Goal: Contribute content: Contribute content

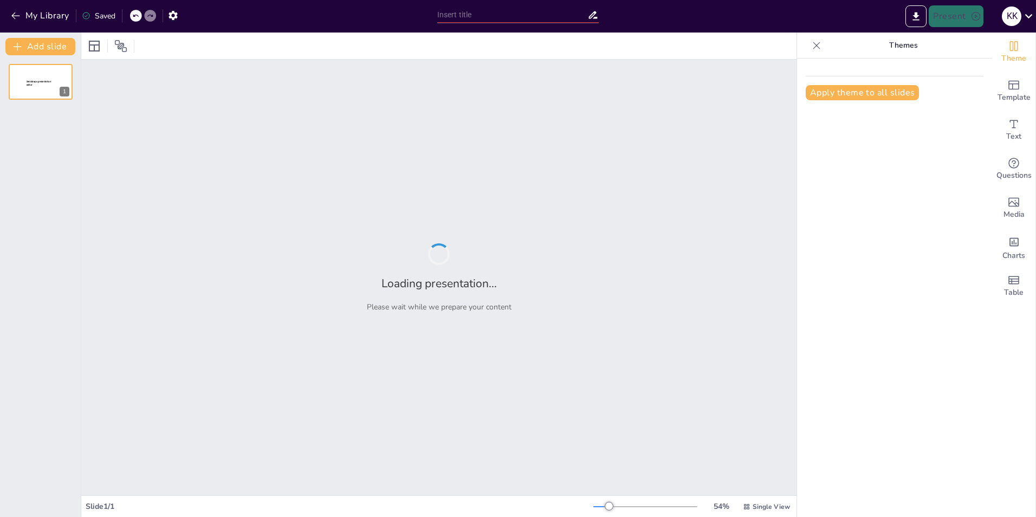
type input "Optimizing Submission Strategies: Advancing HV Submissions at [GEOGRAPHIC_DATA]"
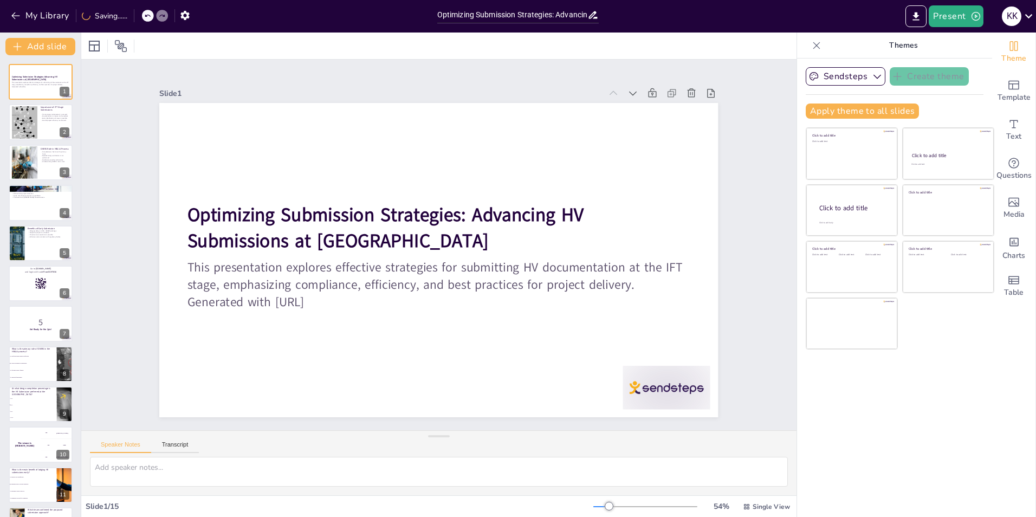
checkbox input "true"
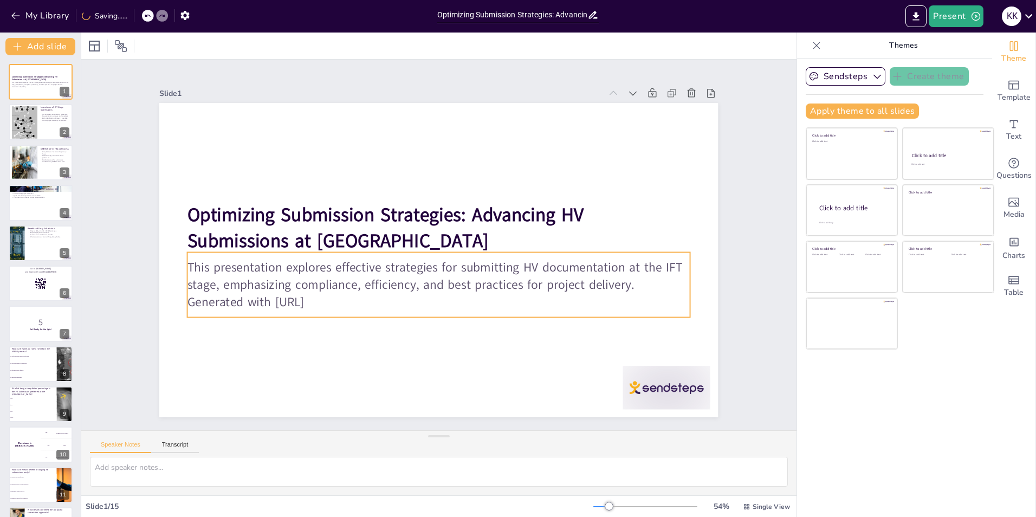
checkbox input "true"
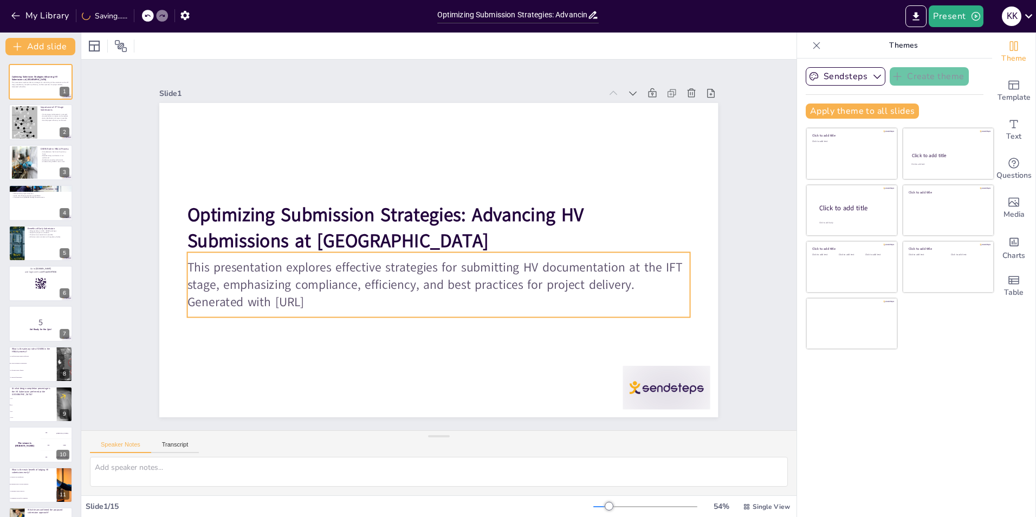
checkbox input "true"
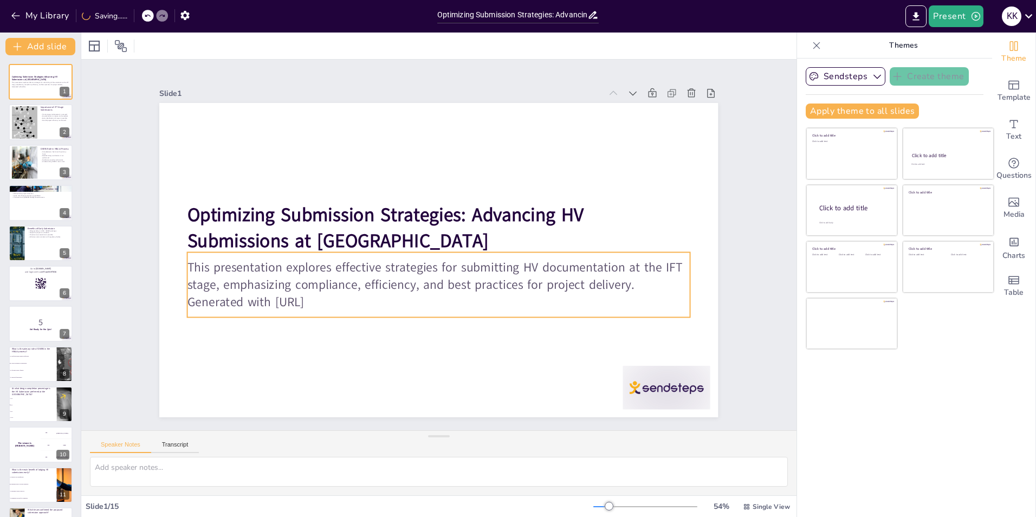
checkbox input "true"
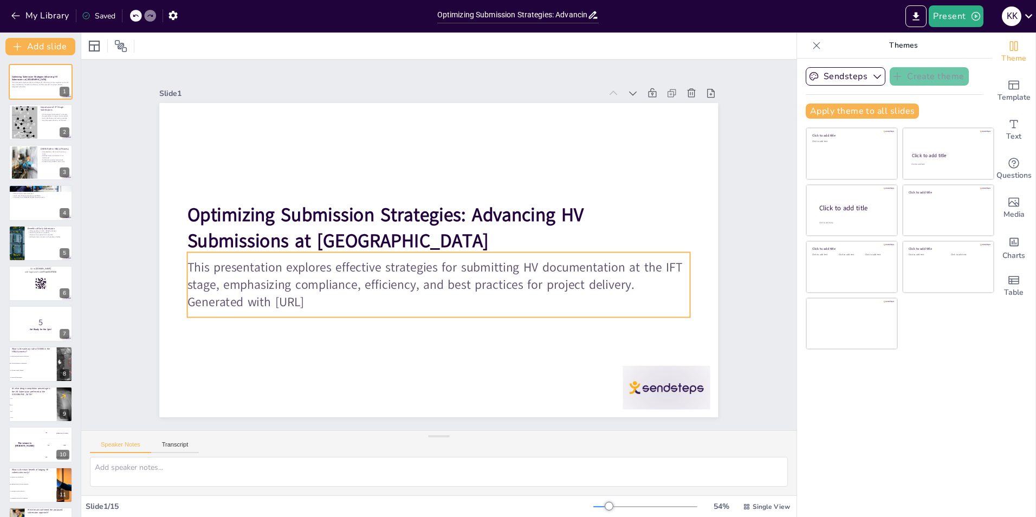
checkbox input "true"
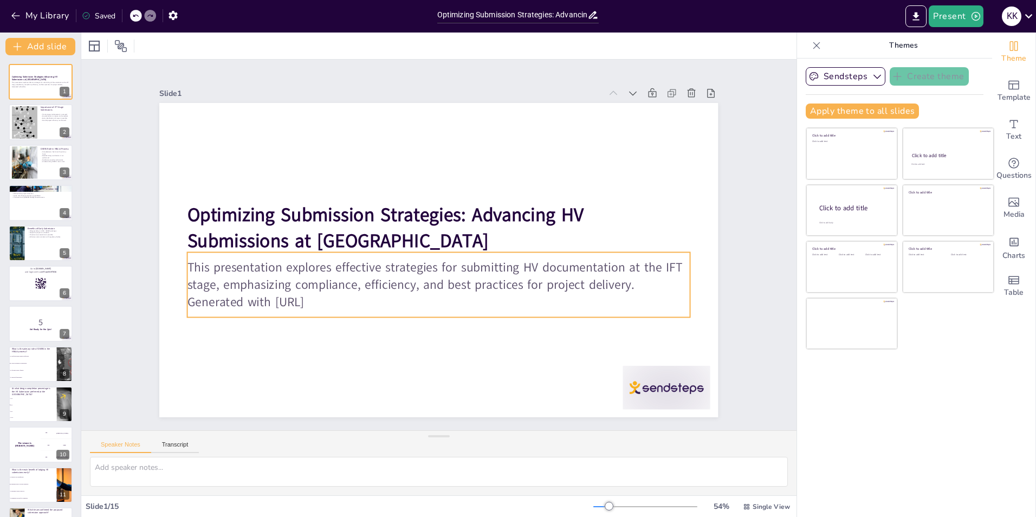
checkbox input "true"
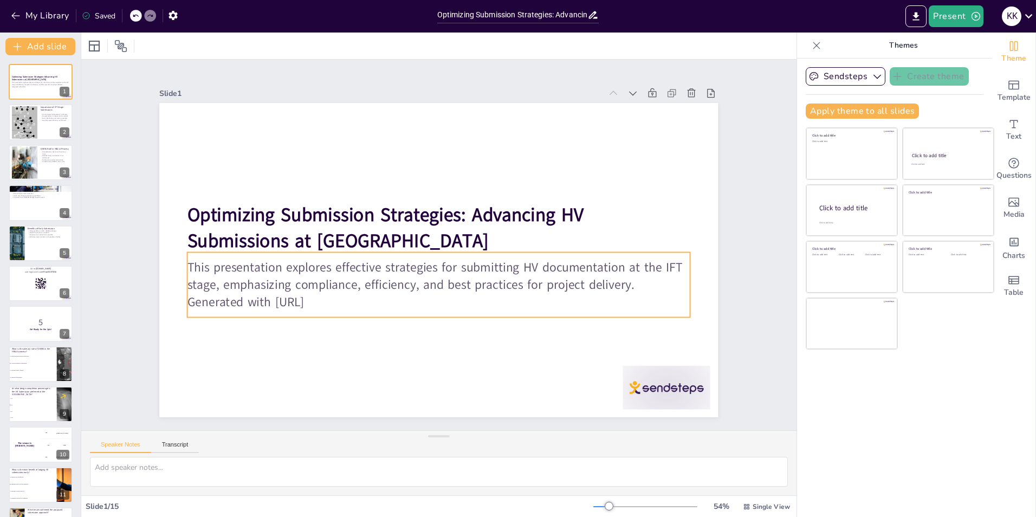
checkbox input "true"
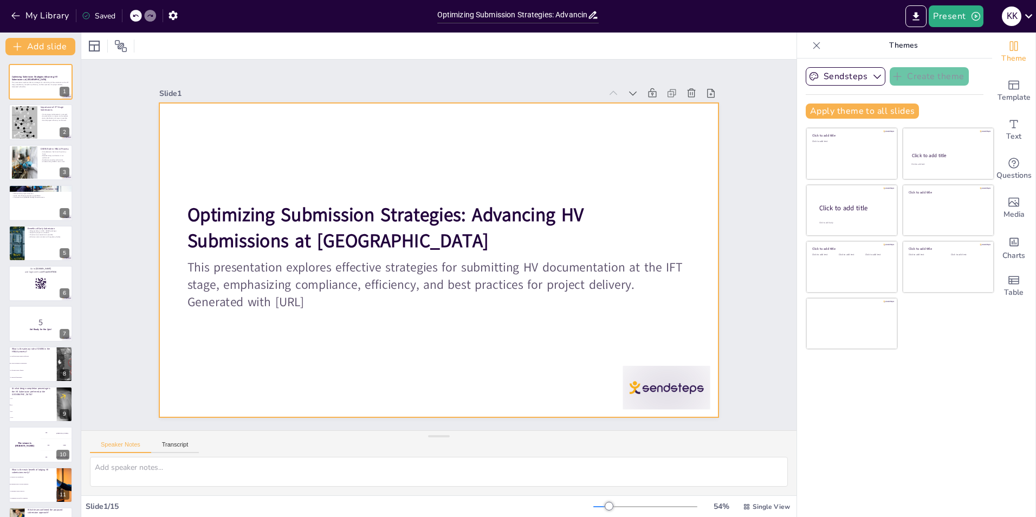
checkbox input "true"
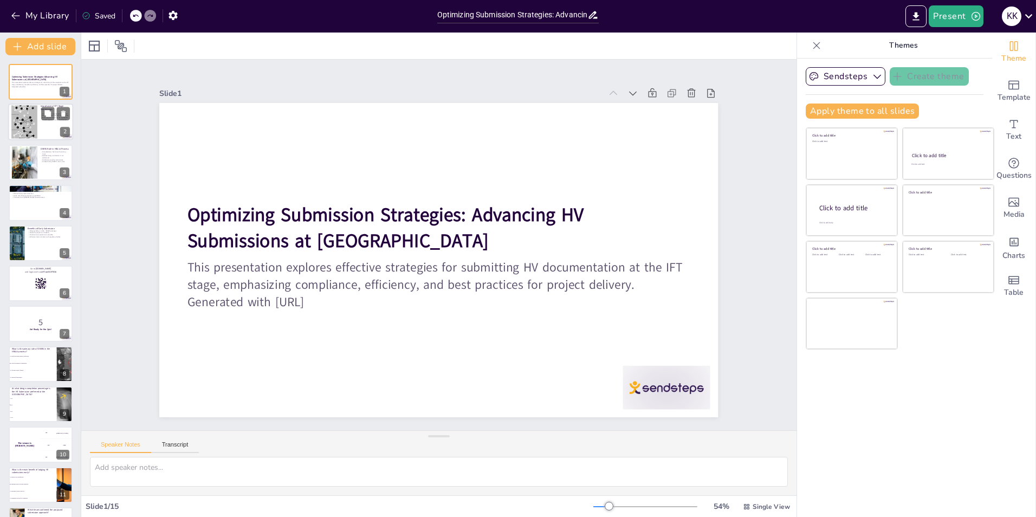
checkbox input "true"
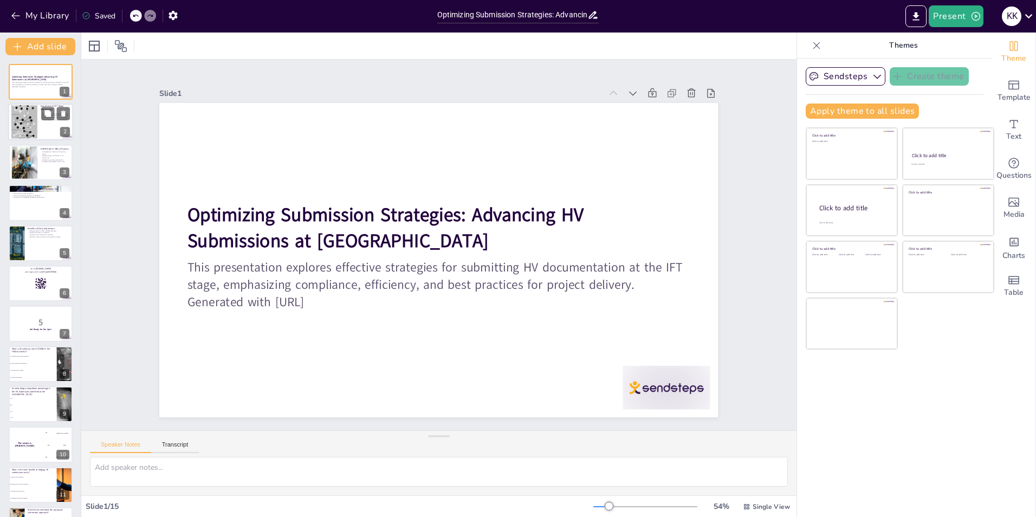
checkbox input "true"
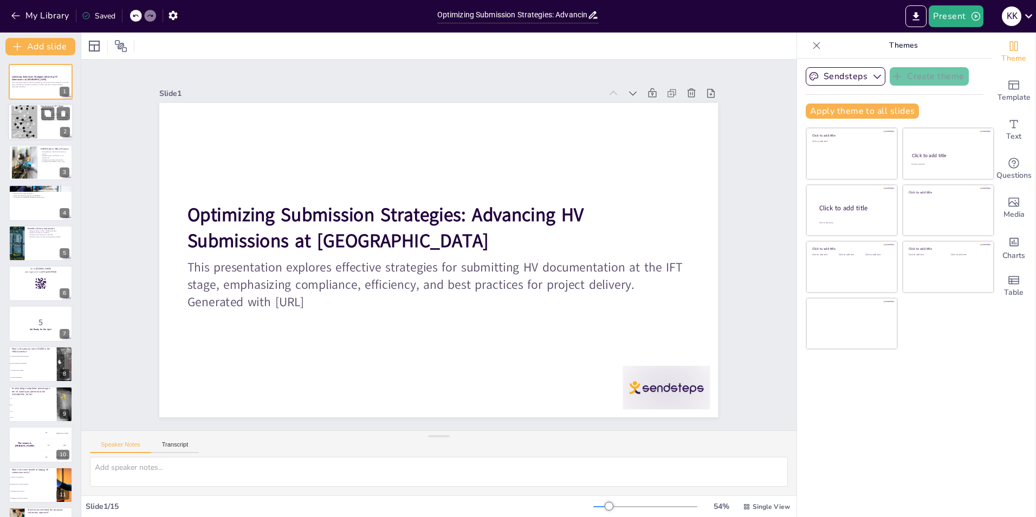
click at [35, 125] on div at bounding box center [24, 122] width 26 height 46
type textarea "Timely project advancement is a key benefit of submitting at the IFT stage. It …"
checkbox input "true"
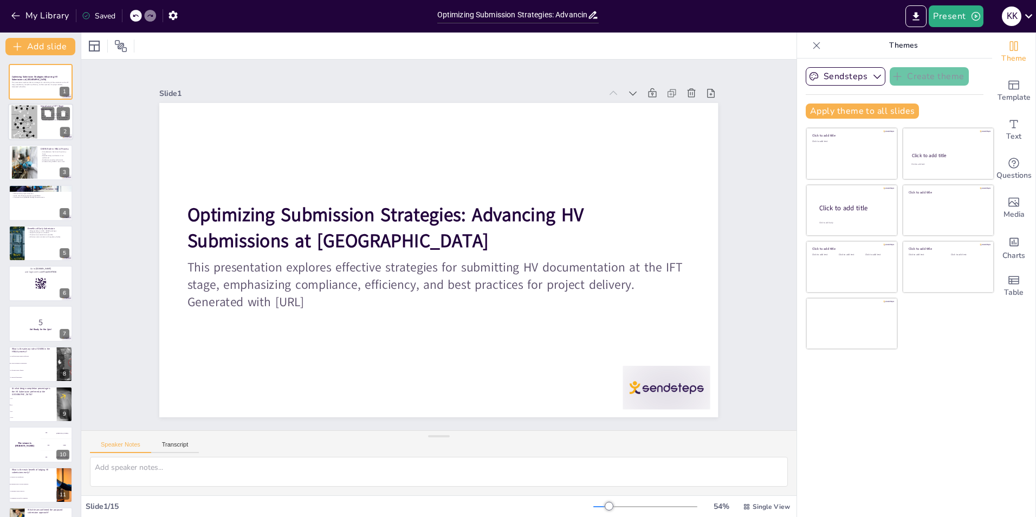
checkbox input "true"
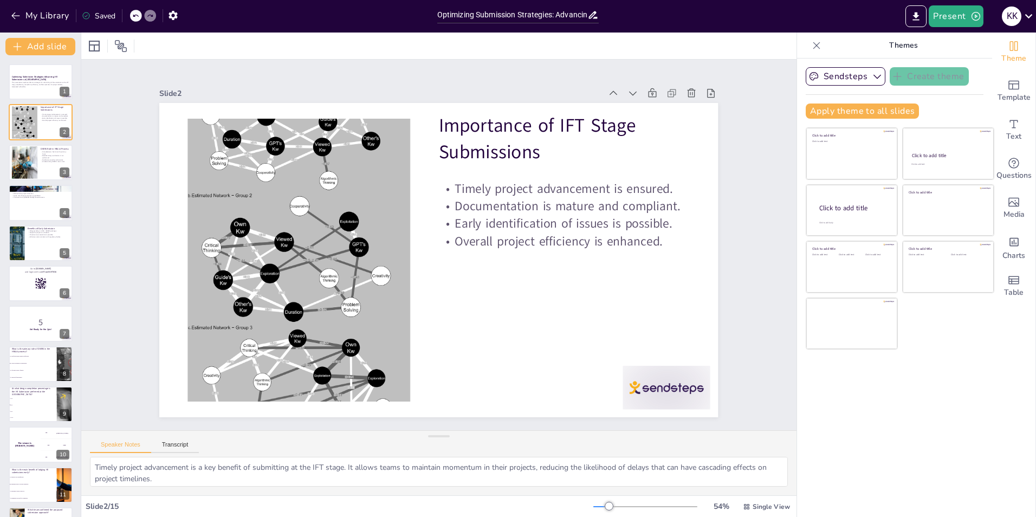
checkbox input "true"
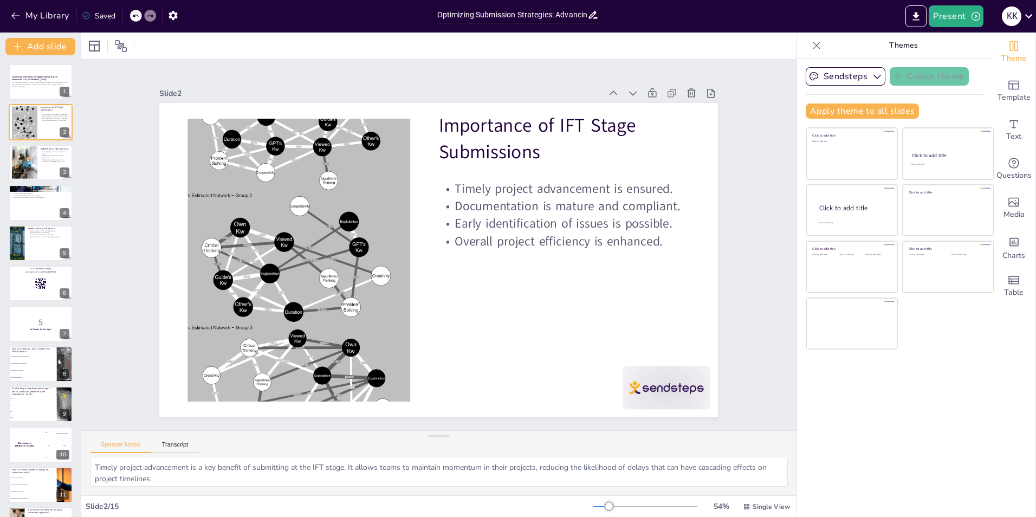
checkbox input "true"
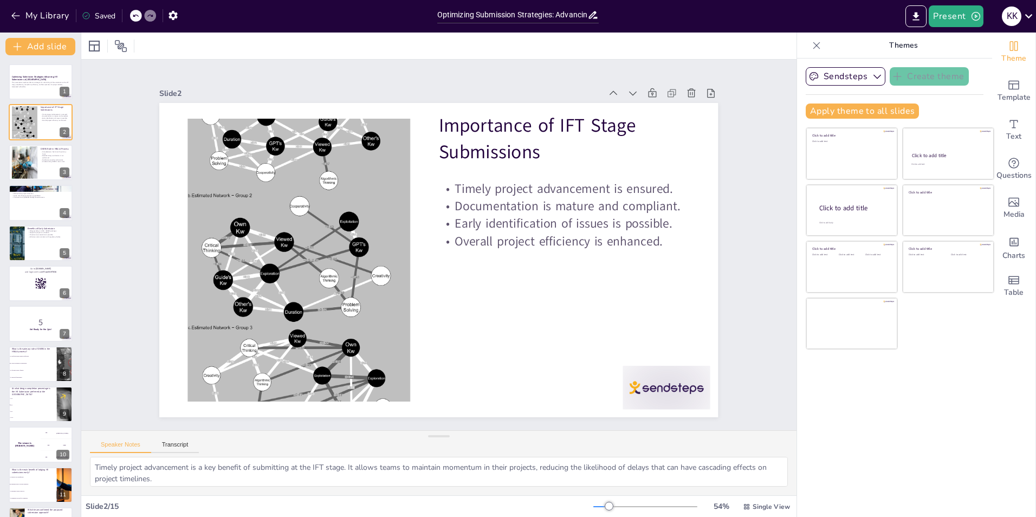
checkbox input "true"
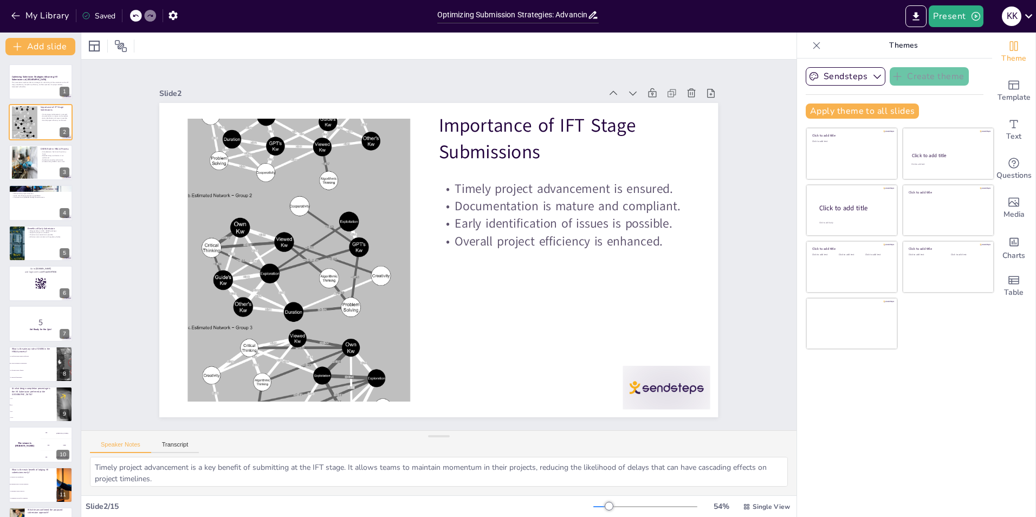
checkbox input "true"
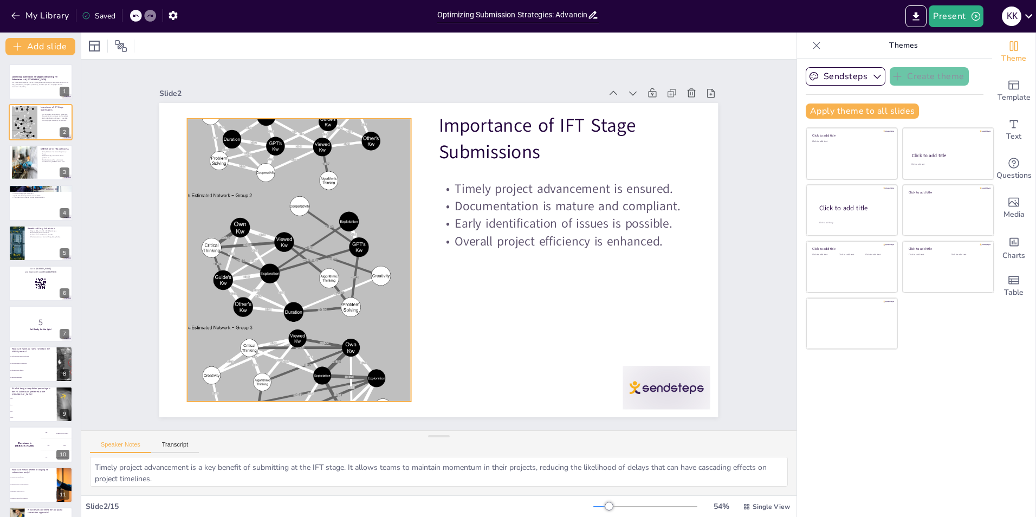
checkbox input "true"
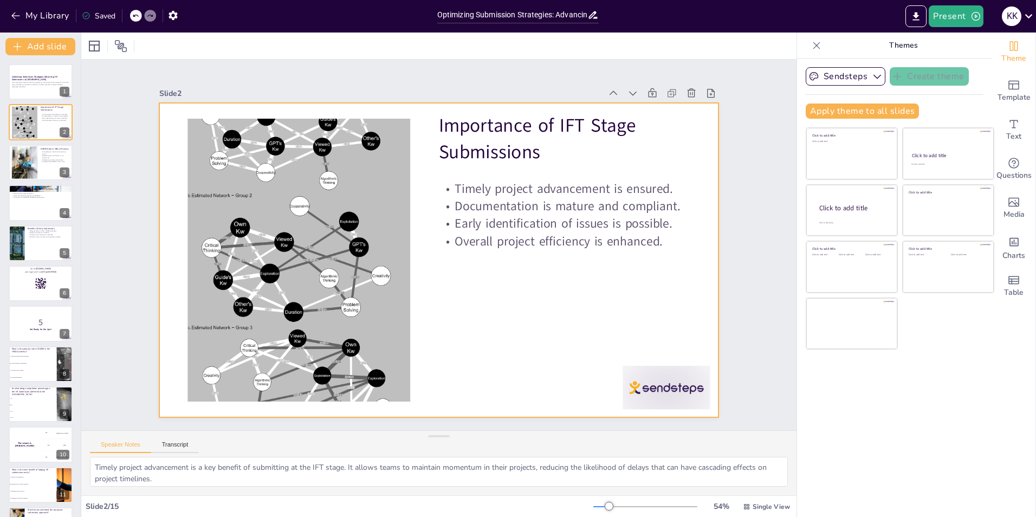
checkbox input "true"
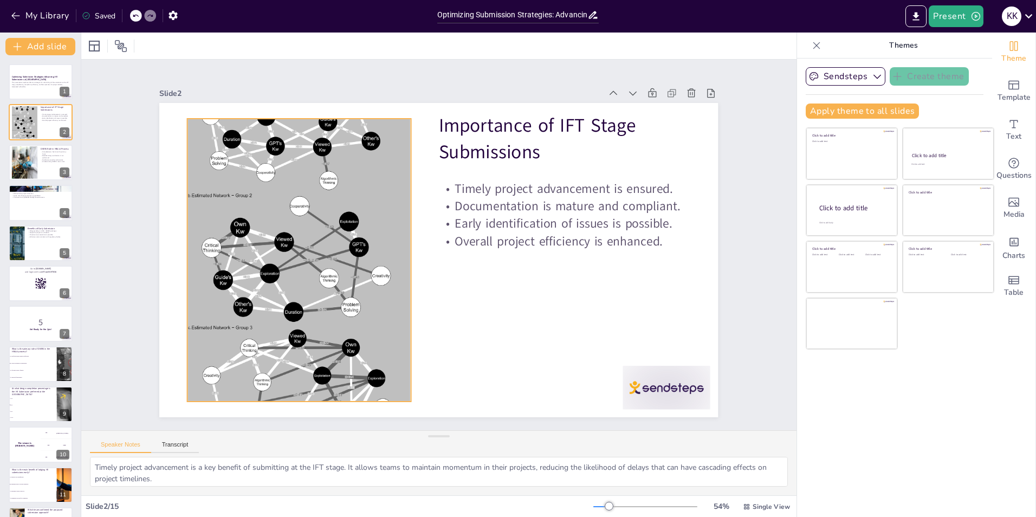
checkbox input "true"
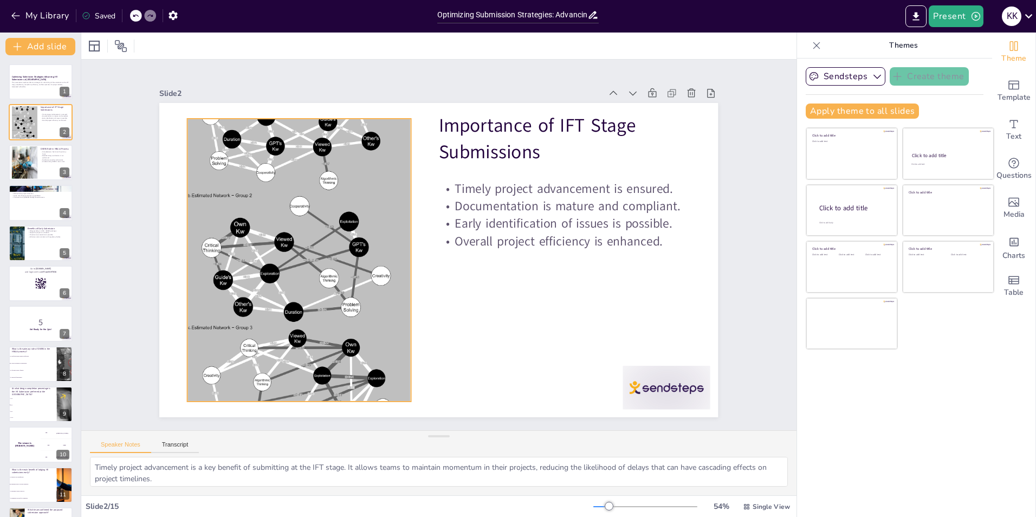
checkbox input "true"
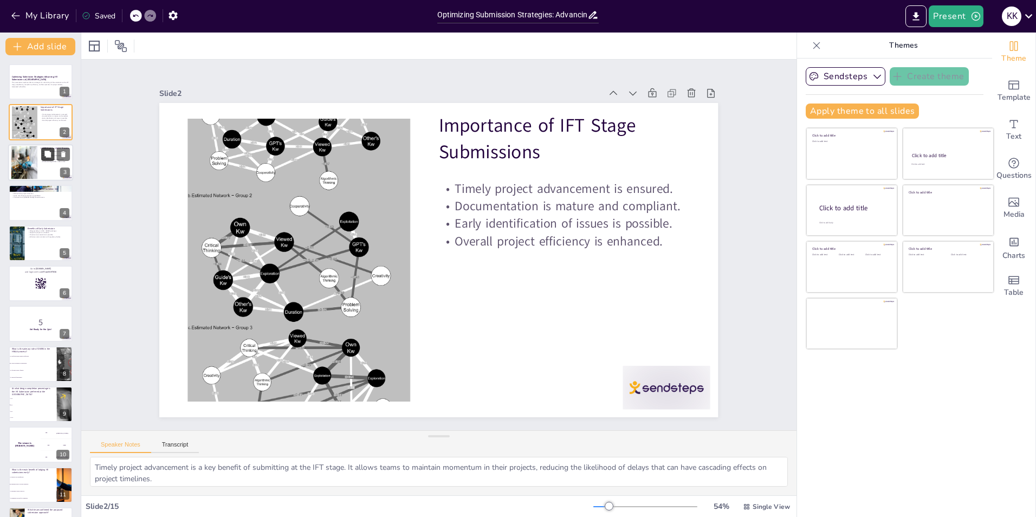
checkbox input "true"
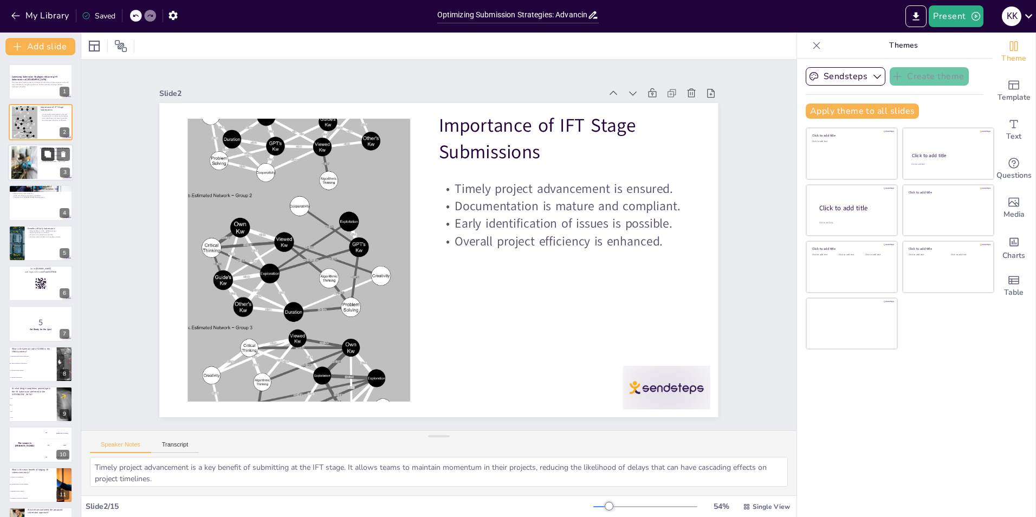
checkbox input "true"
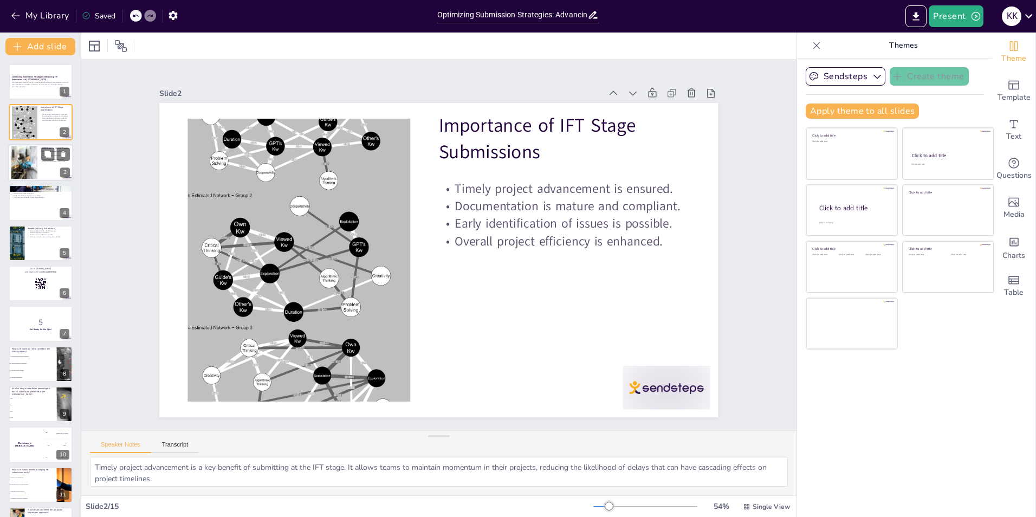
checkbox input "true"
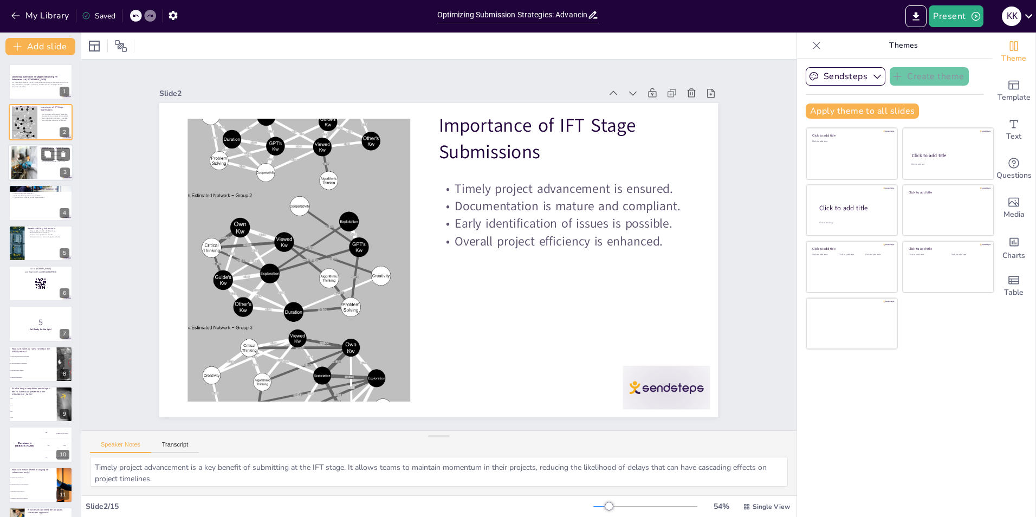
click at [38, 159] on div at bounding box center [40, 162] width 65 height 37
type textarea "The primary focus on completeness checks by DMIRS is crucial for ensuring that …"
checkbox input "true"
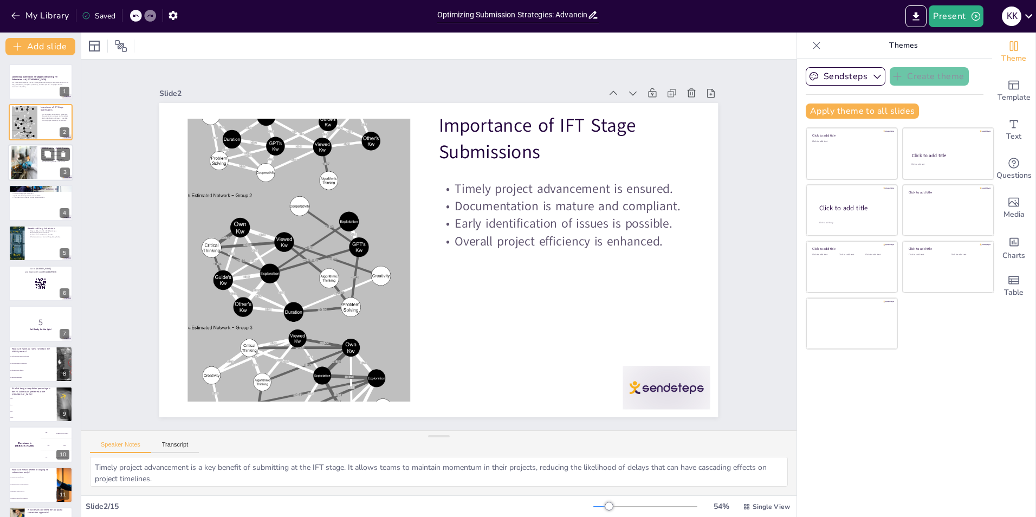
checkbox input "true"
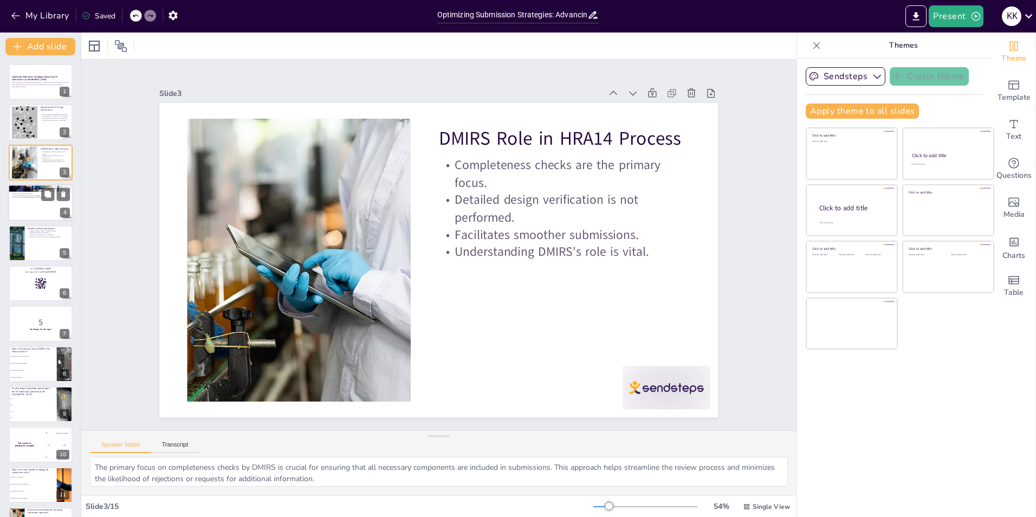
checkbox input "true"
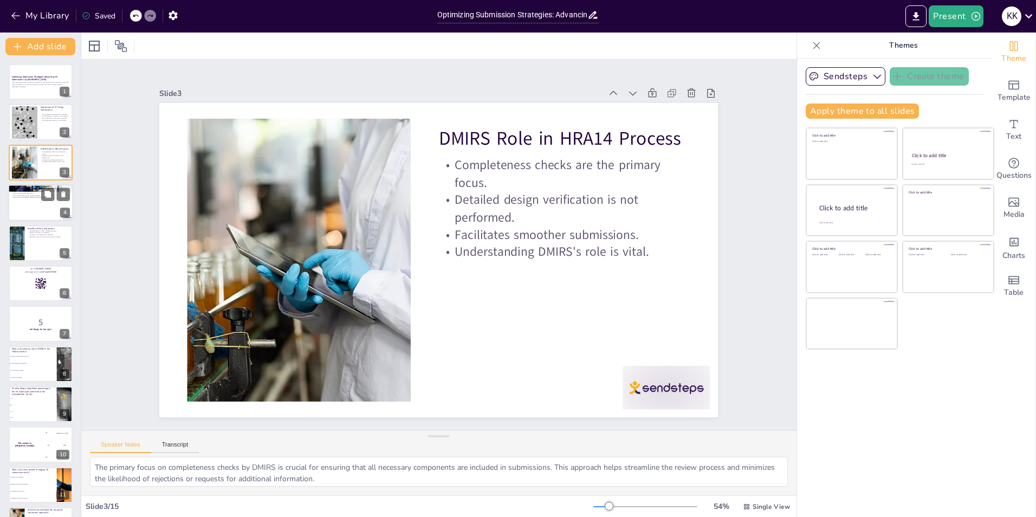
checkbox input "true"
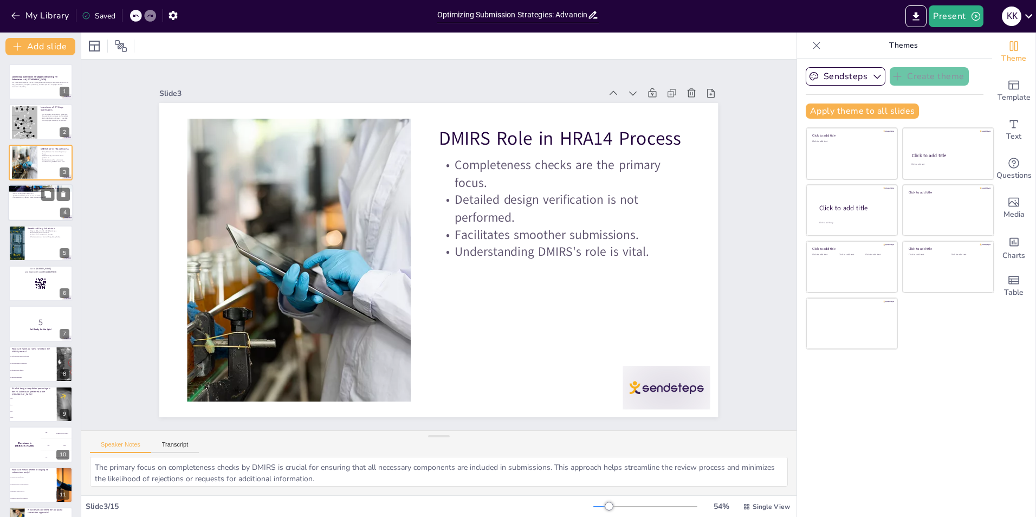
checkbox input "true"
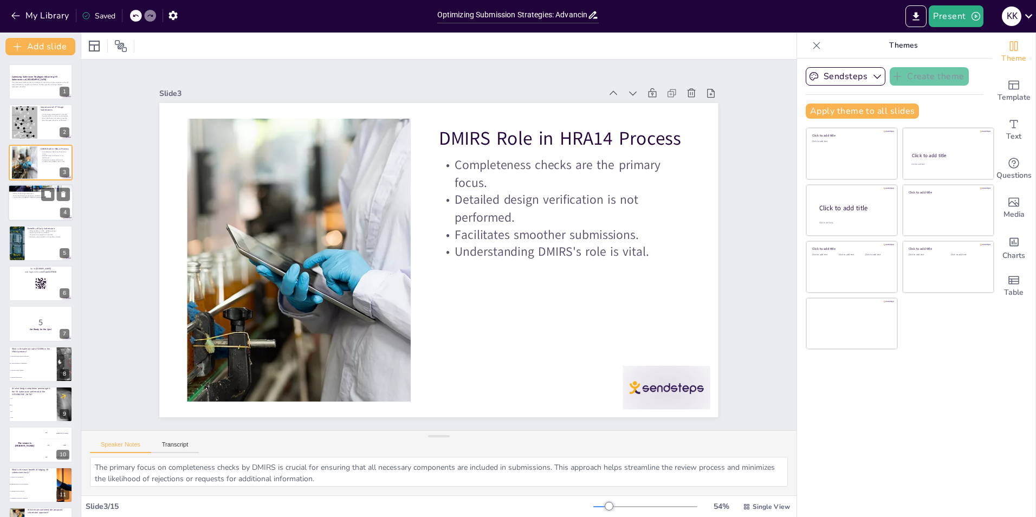
checkbox input "true"
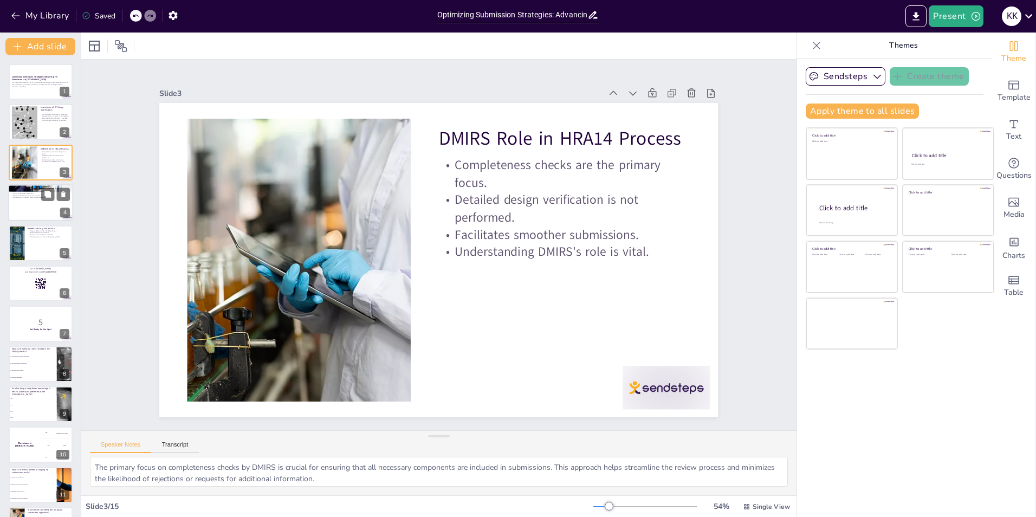
checkbox input "true"
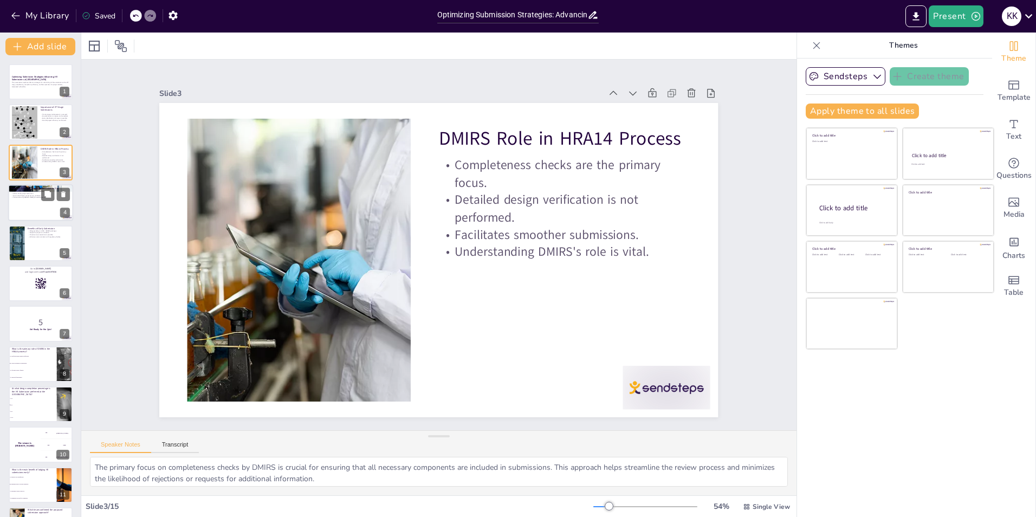
click at [34, 204] on div at bounding box center [40, 202] width 65 height 37
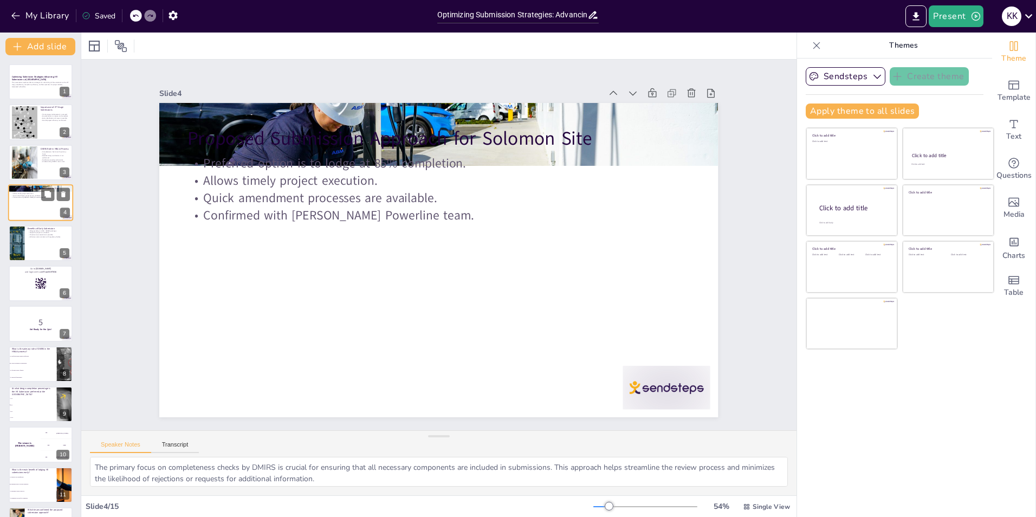
type textarea "Lodging the HV Submission at 85% completion is a strategic decision that balanc…"
checkbox input "true"
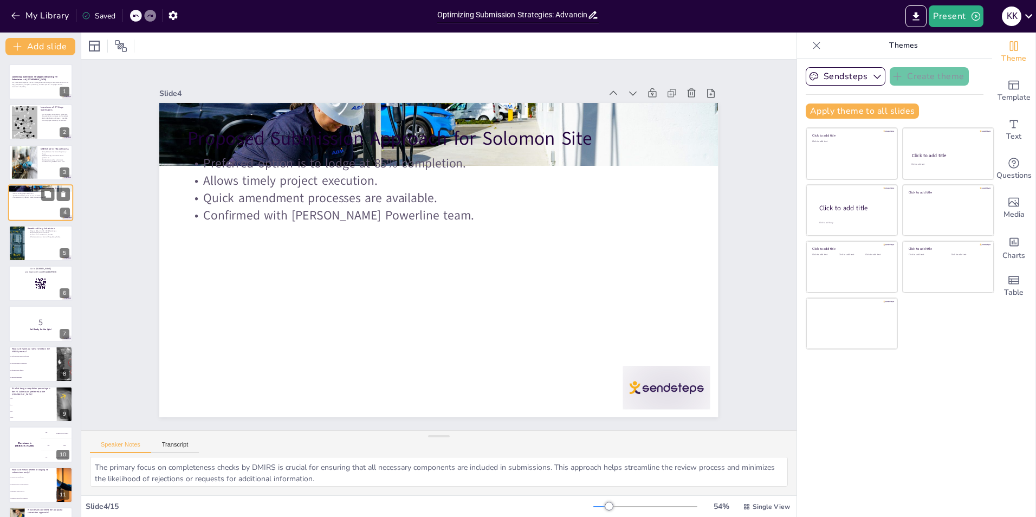
checkbox input "true"
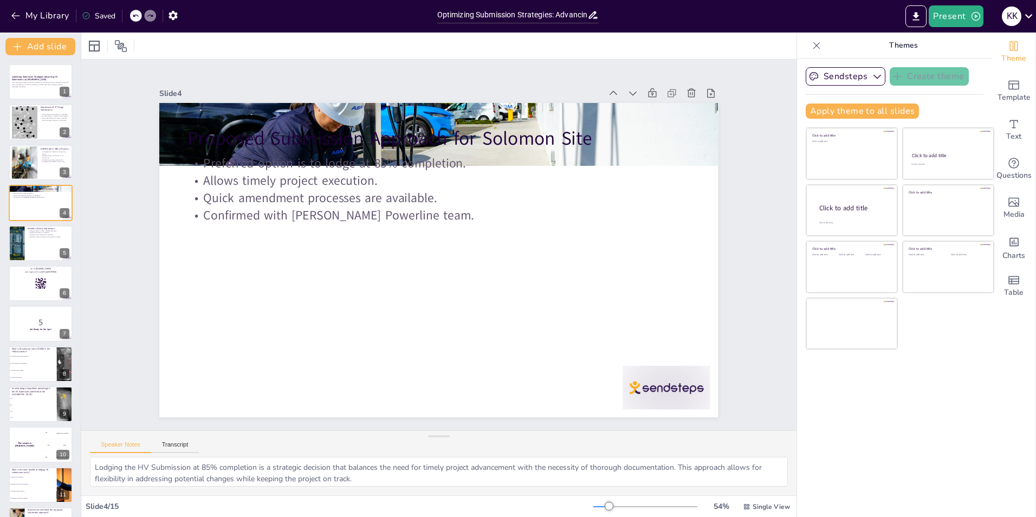
checkbox input "true"
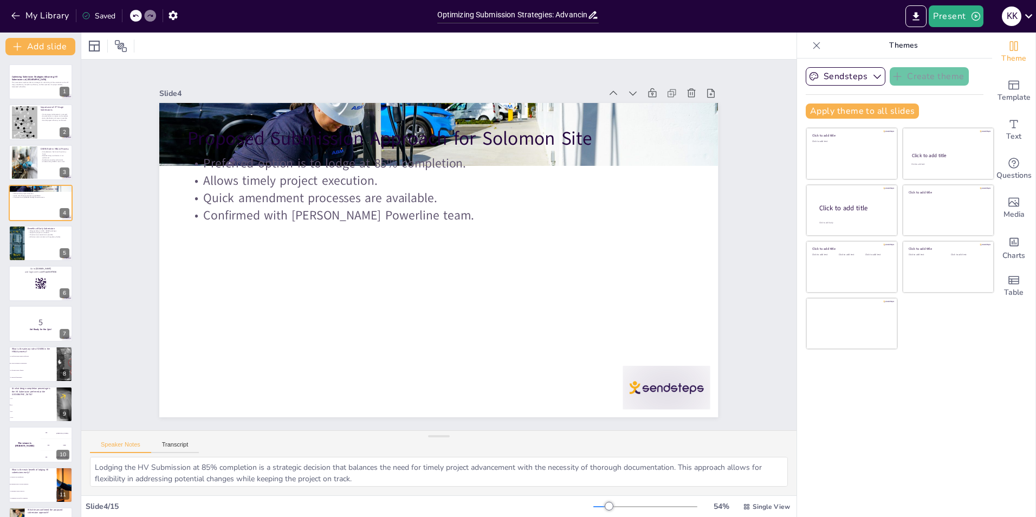
checkbox input "true"
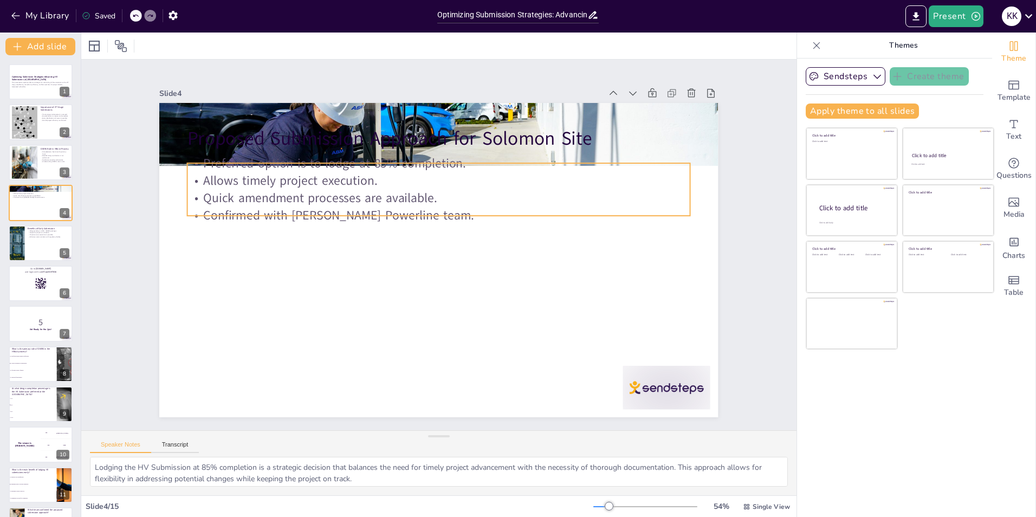
checkbox input "true"
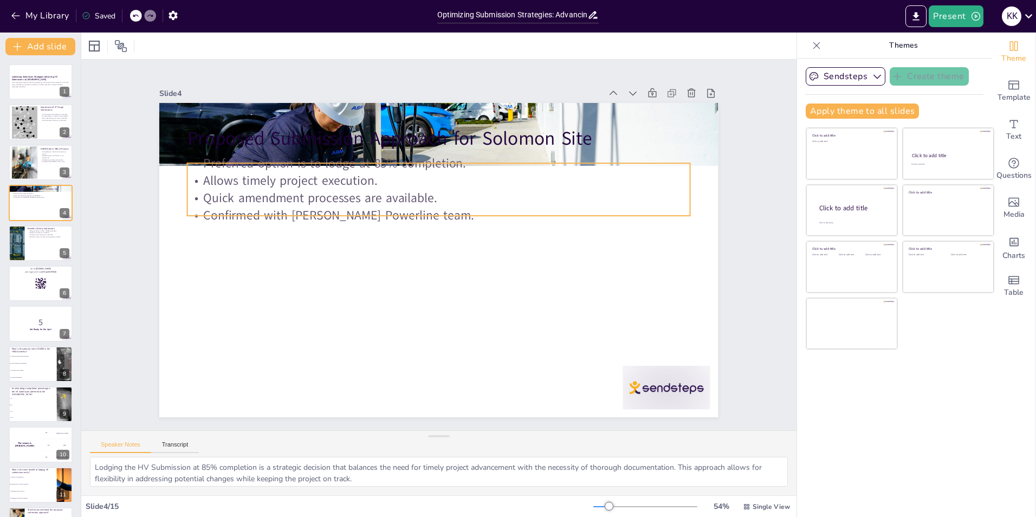
checkbox input "true"
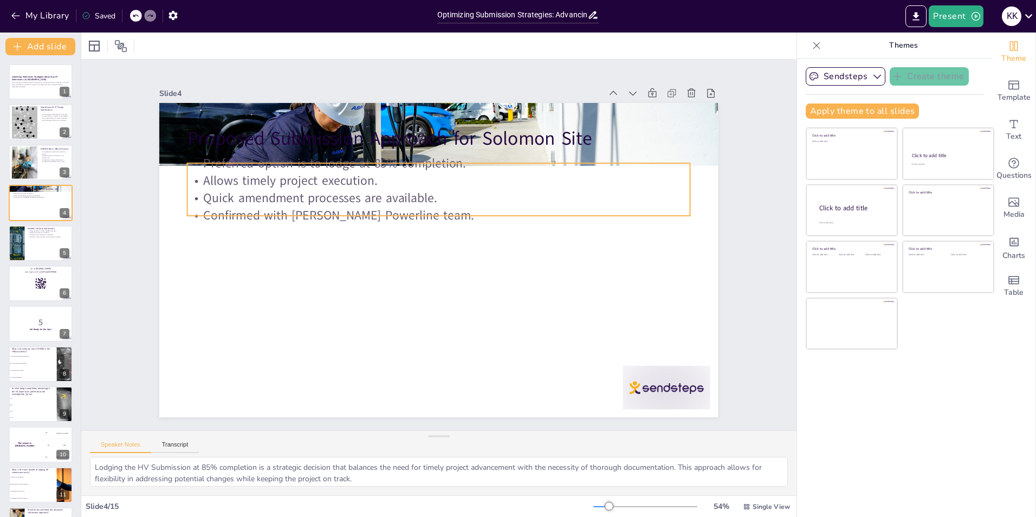
checkbox input "true"
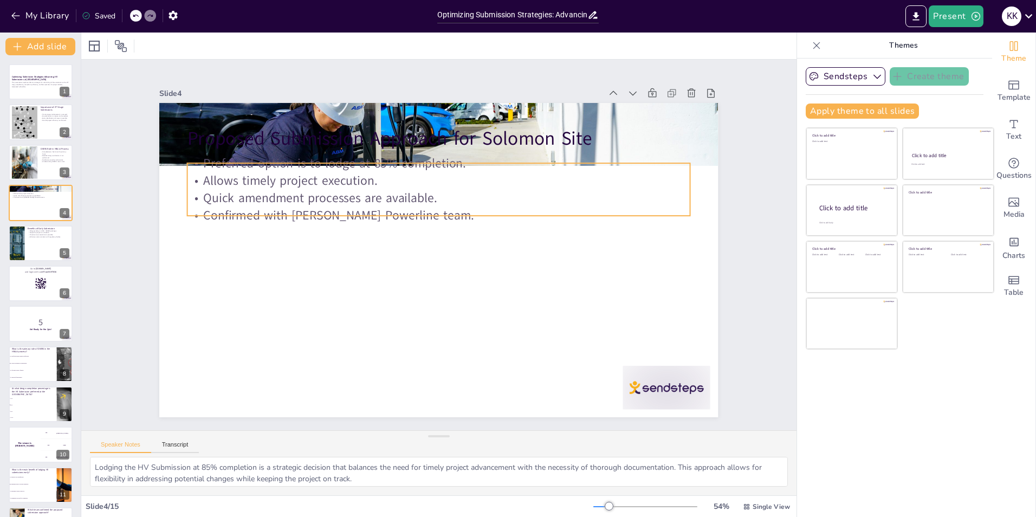
checkbox input "true"
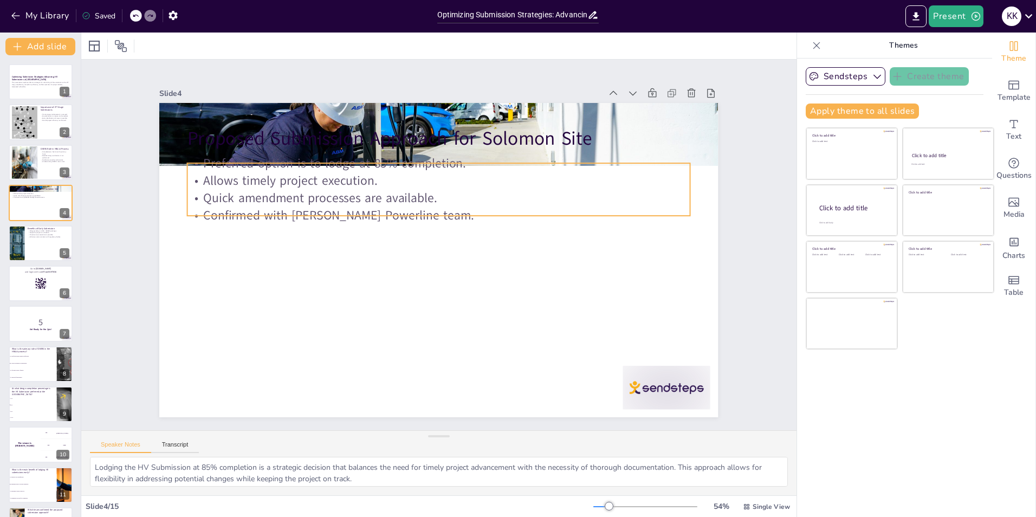
checkbox input "true"
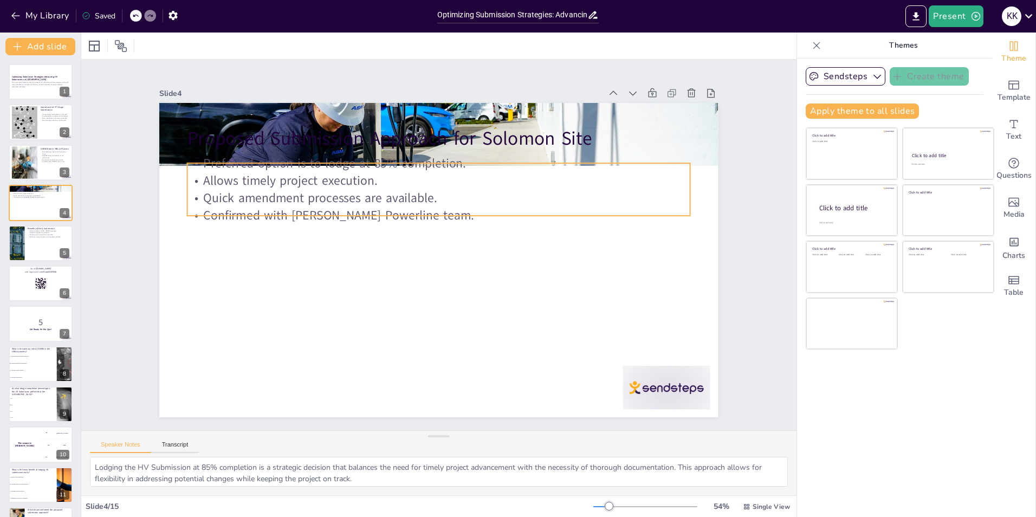
checkbox input "true"
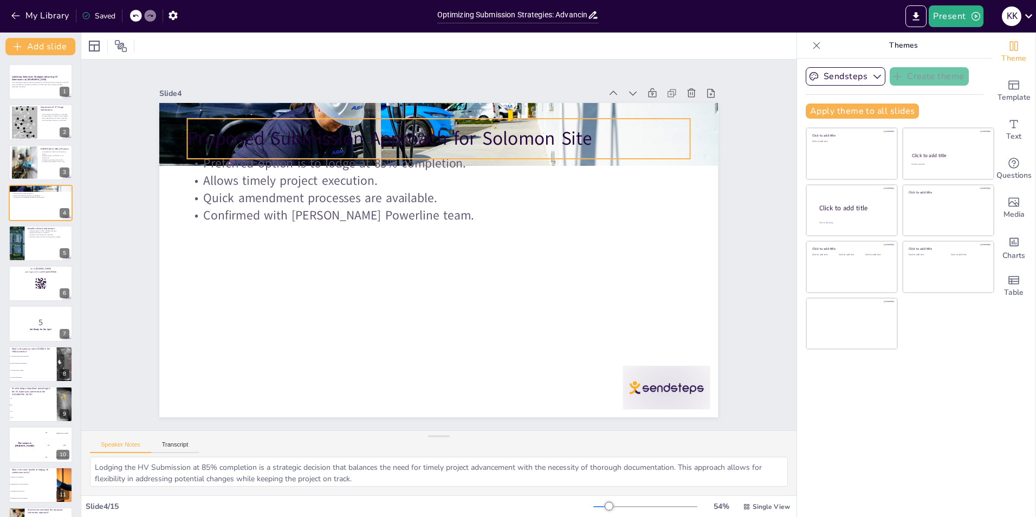
checkbox input "true"
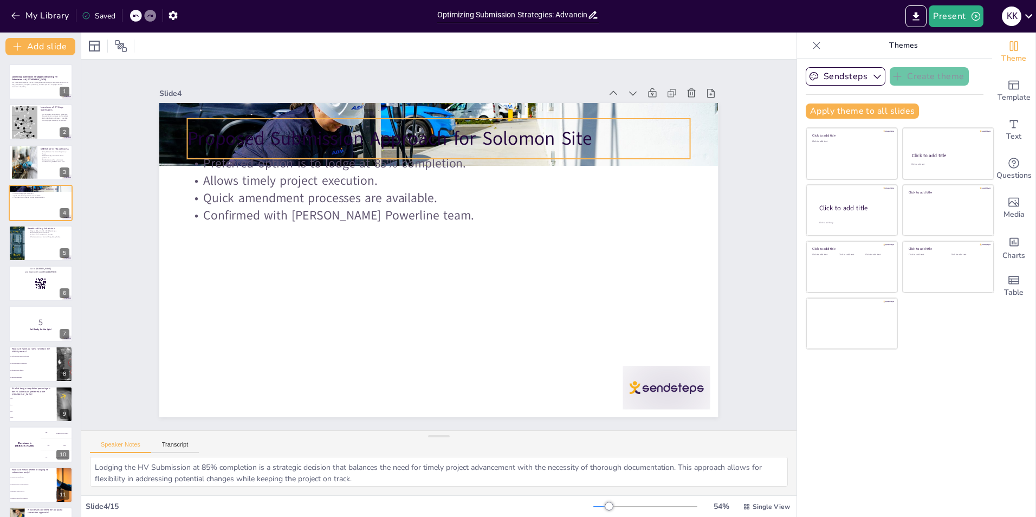
checkbox input "true"
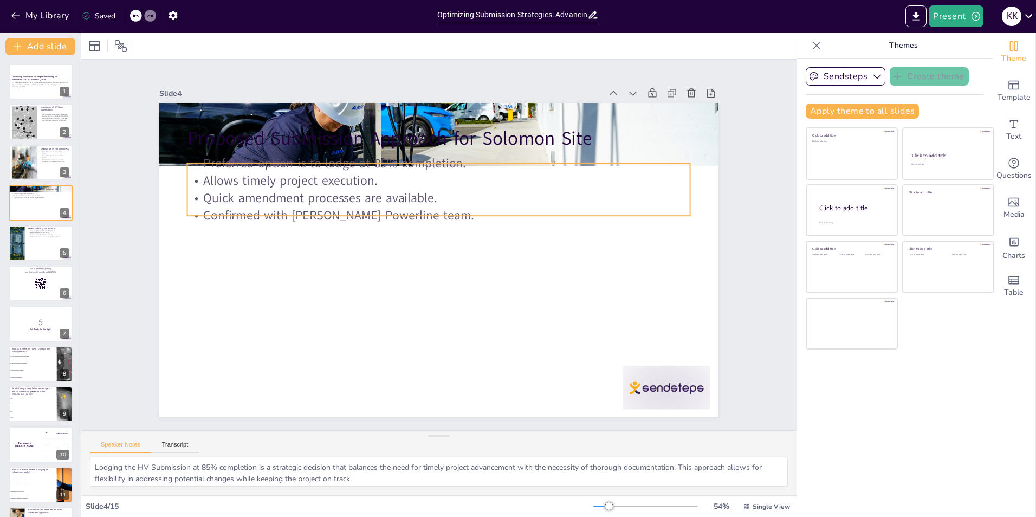
checkbox input "true"
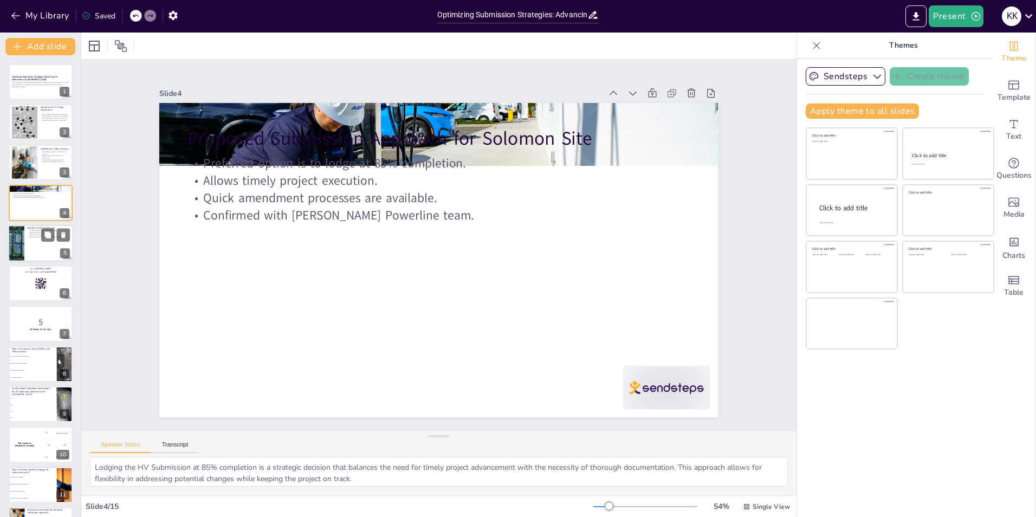
click at [30, 248] on div at bounding box center [40, 243] width 65 height 37
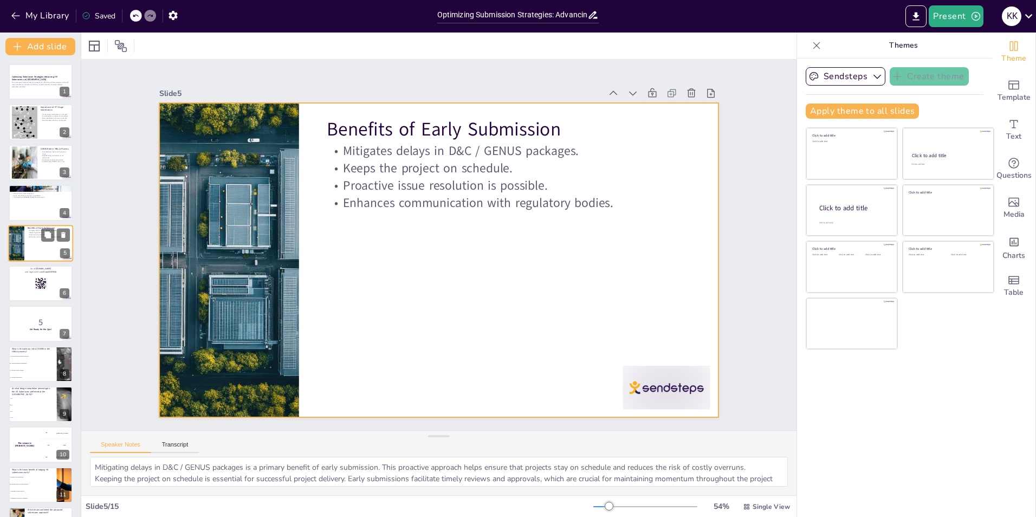
click at [34, 247] on div at bounding box center [40, 243] width 65 height 37
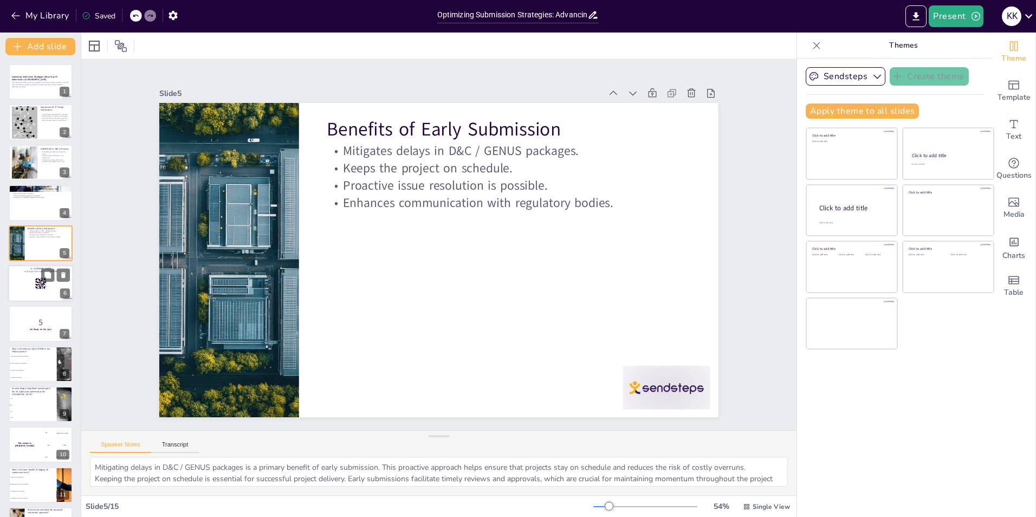
click at [31, 292] on div at bounding box center [40, 283] width 65 height 37
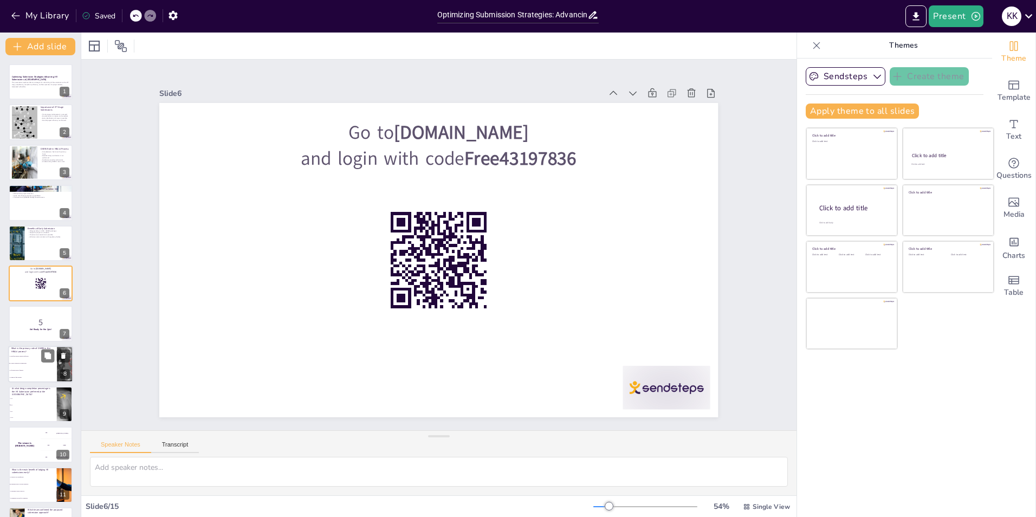
click at [34, 371] on li "To facilitate project funding" at bounding box center [32, 370] width 49 height 7
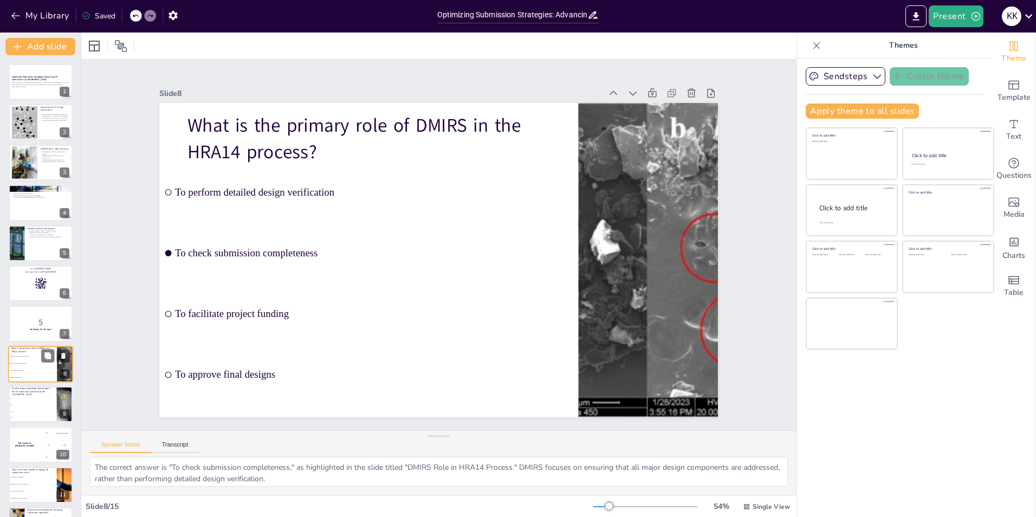
scroll to position [78, 0]
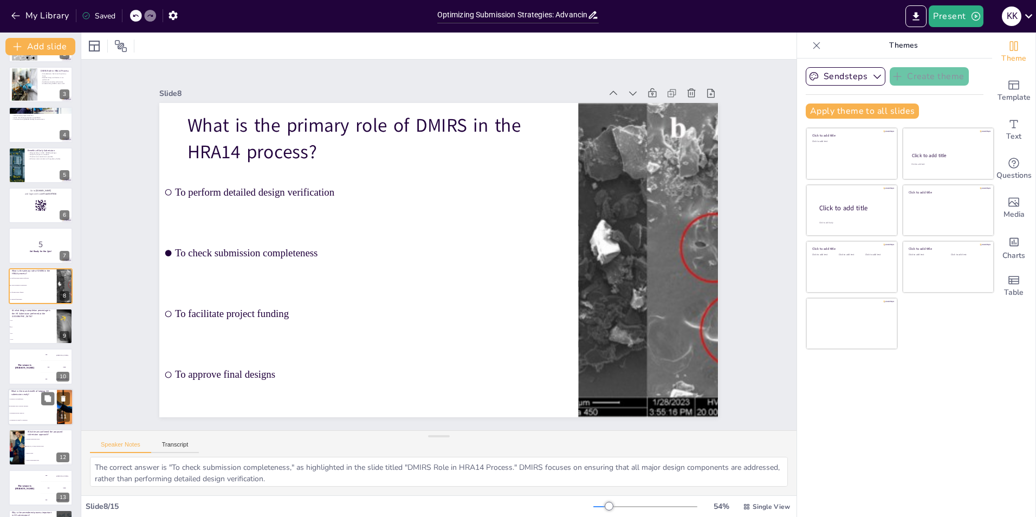
click at [44, 408] on li "It mitigates delays in project timelines" at bounding box center [32, 406] width 49 height 7
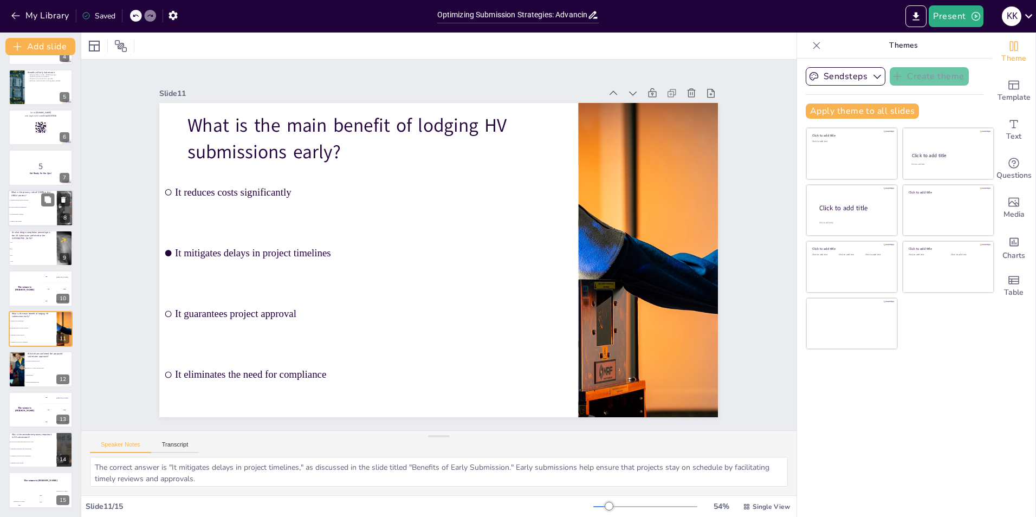
scroll to position [0, 0]
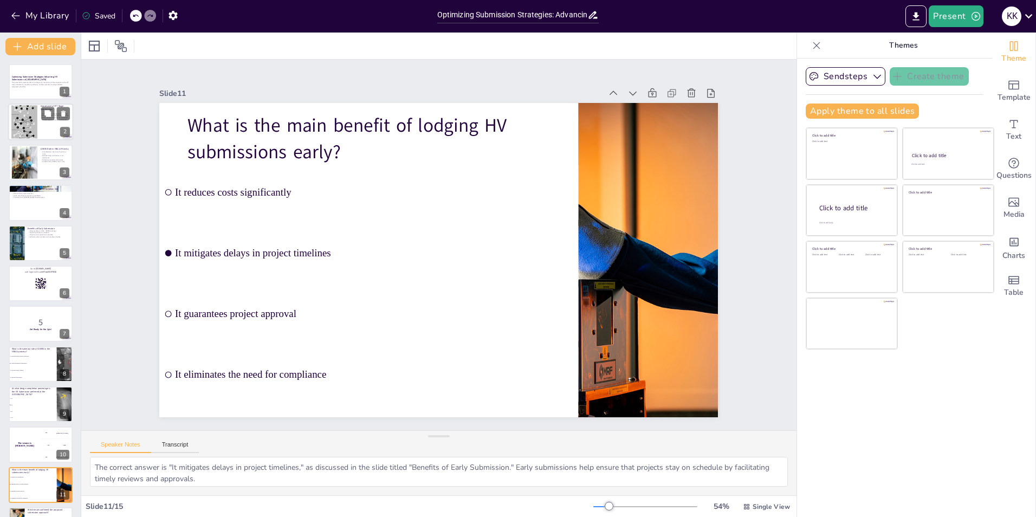
click at [29, 114] on div at bounding box center [24, 122] width 26 height 46
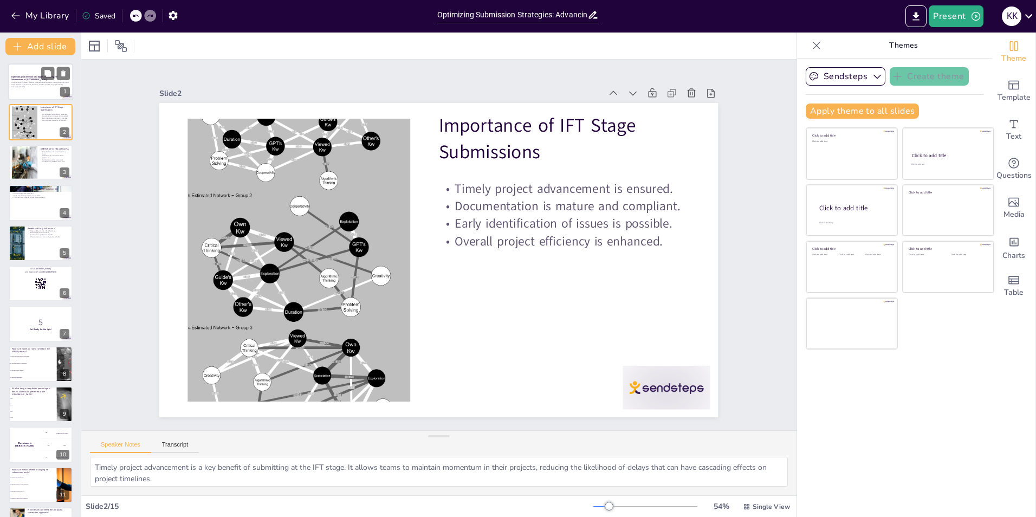
click at [15, 82] on p "This presentation explores effective strategies for submitting HV documentation…" at bounding box center [40, 84] width 59 height 4
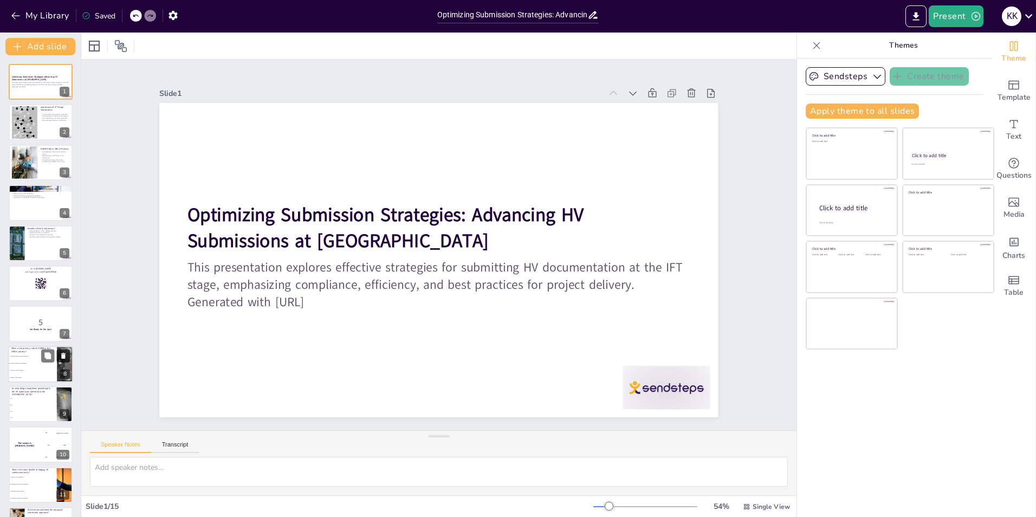
scroll to position [156, 0]
